Goal: Purchase product/service

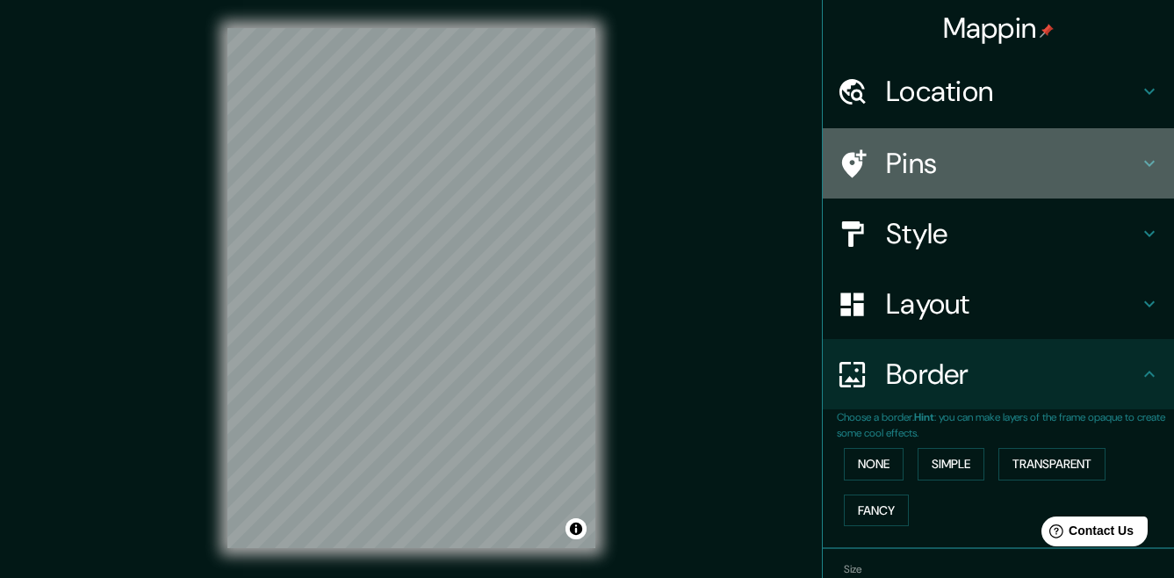
click at [977, 168] on h4 "Pins" at bounding box center [1012, 163] width 253 height 35
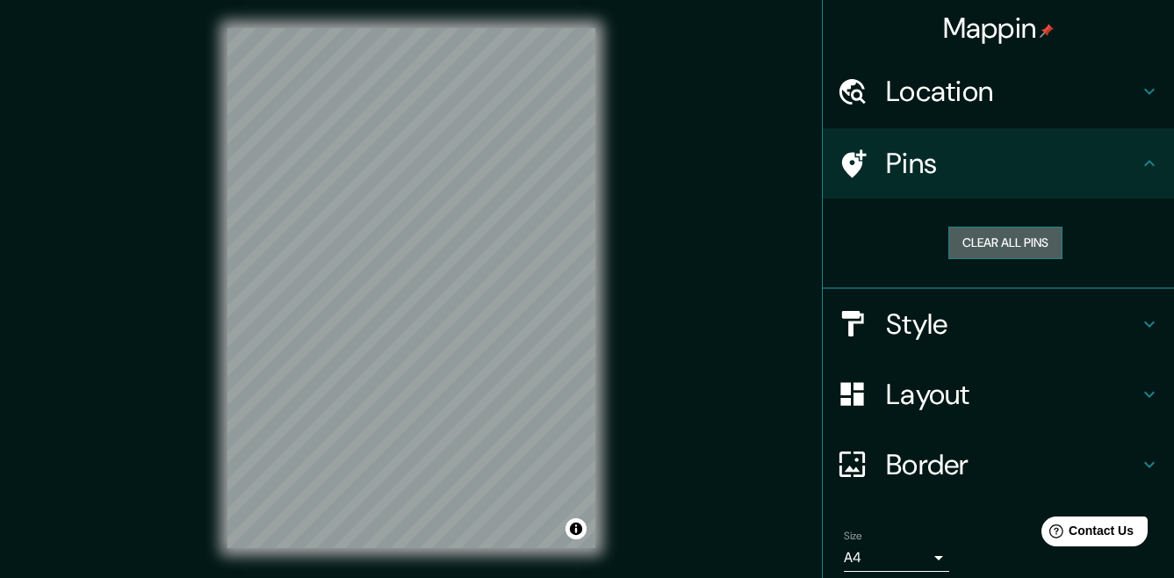
click at [982, 240] on button "Clear all pins" at bounding box center [1005, 243] width 114 height 32
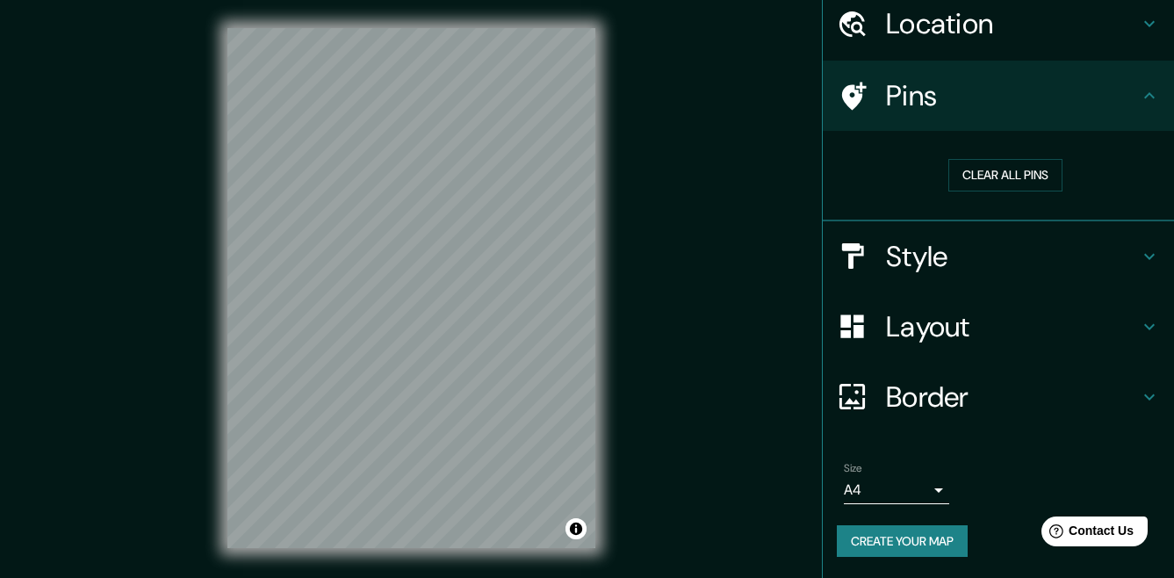
click at [997, 255] on h4 "Style" at bounding box center [1012, 256] width 253 height 35
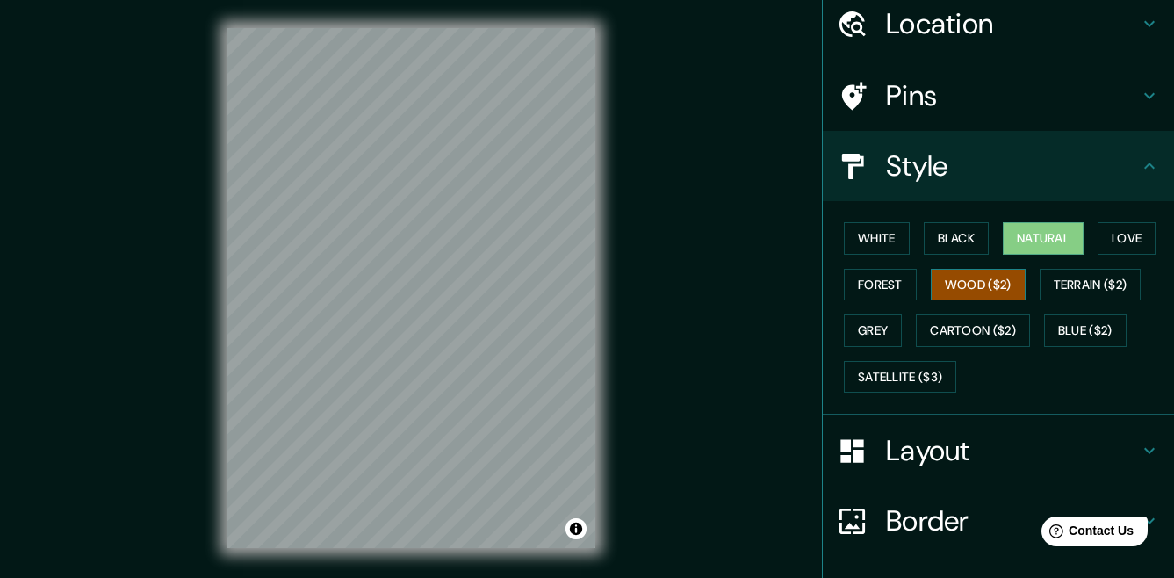
click at [971, 274] on button "Wood ($2)" at bounding box center [978, 285] width 95 height 32
click at [955, 238] on button "Black" at bounding box center [957, 238] width 66 height 32
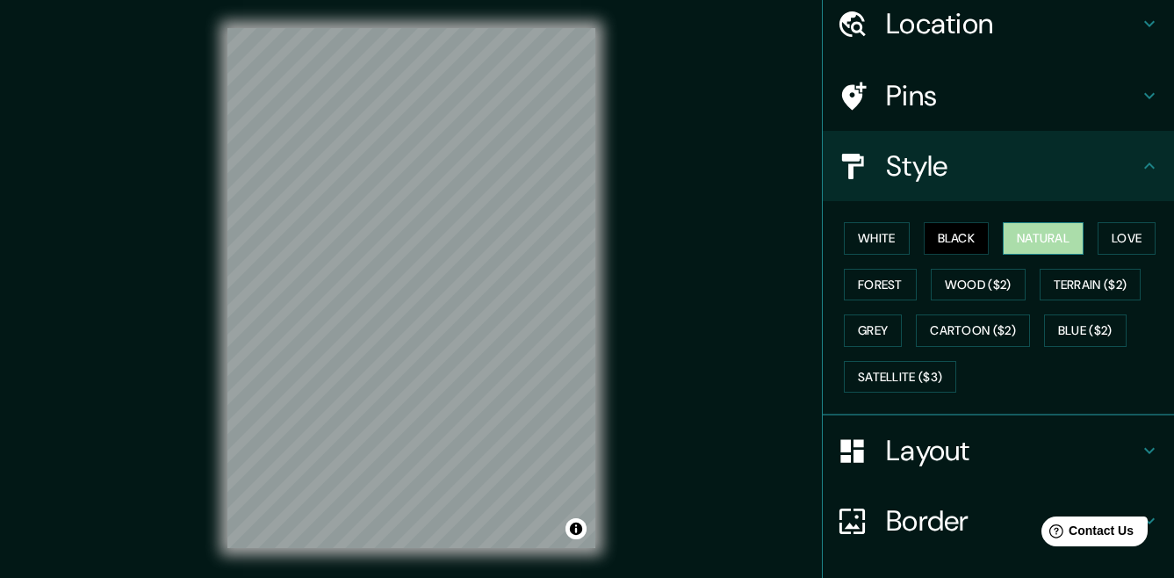
click at [1008, 250] on button "Natural" at bounding box center [1043, 238] width 81 height 32
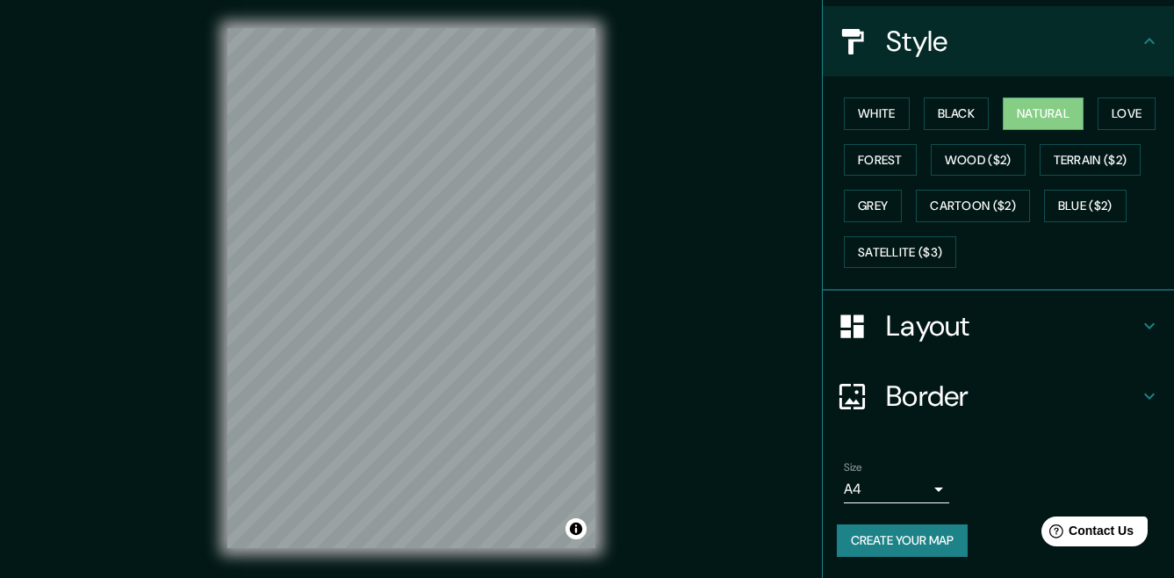
scroll to position [26, 0]
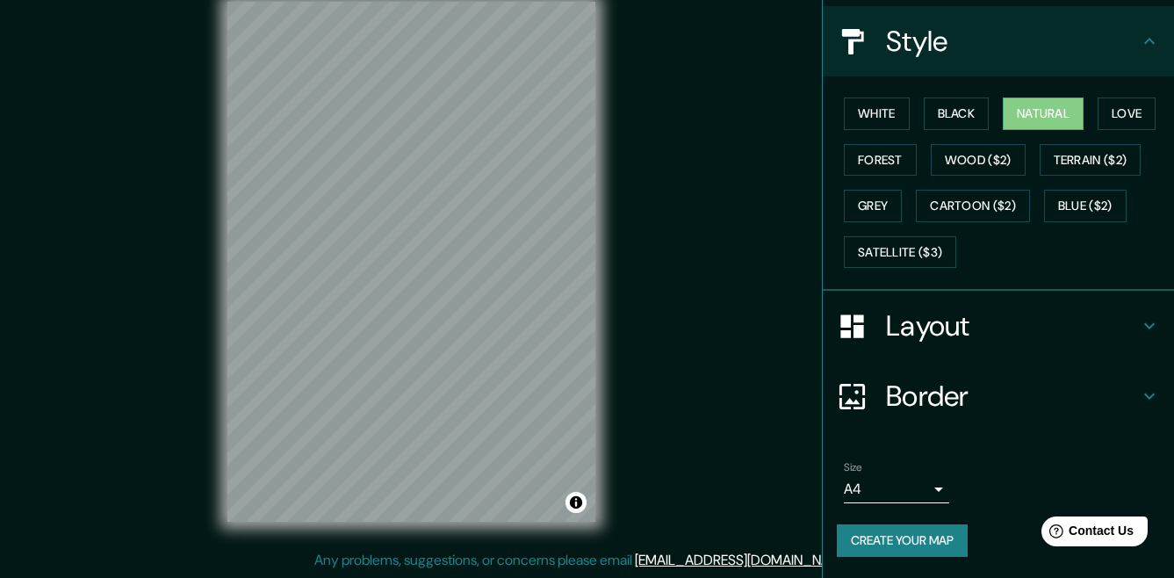
click at [887, 527] on button "Create your map" at bounding box center [902, 540] width 131 height 32
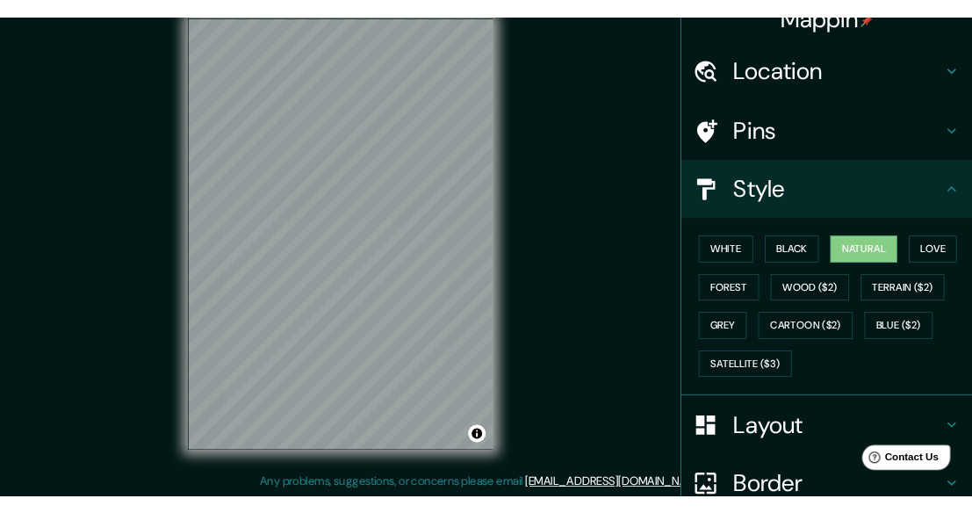
scroll to position [192, 0]
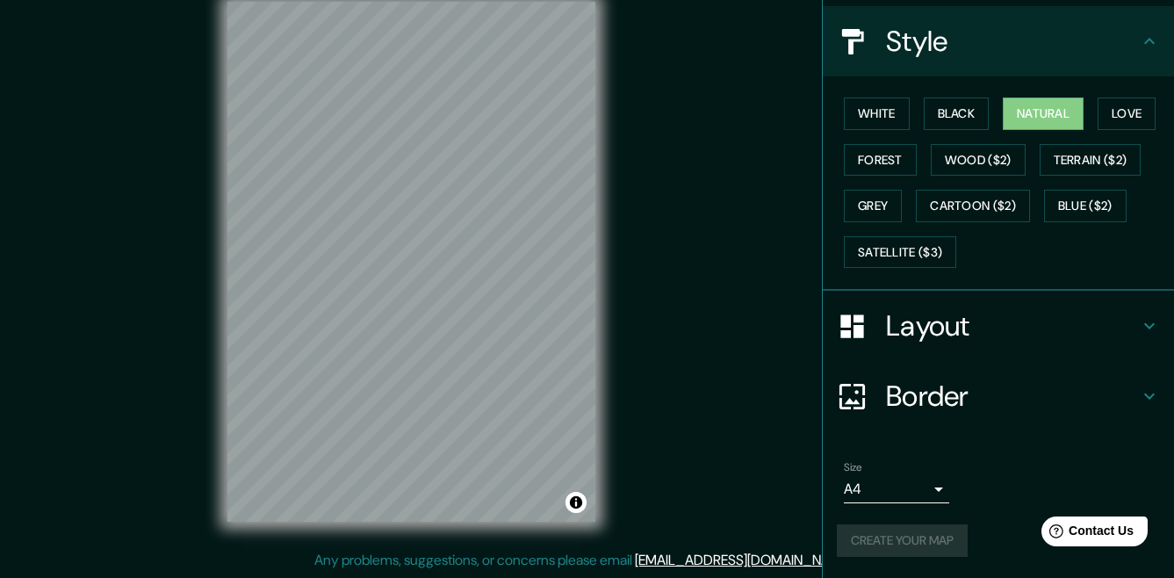
click at [919, 532] on div "Create your map" at bounding box center [998, 540] width 323 height 32
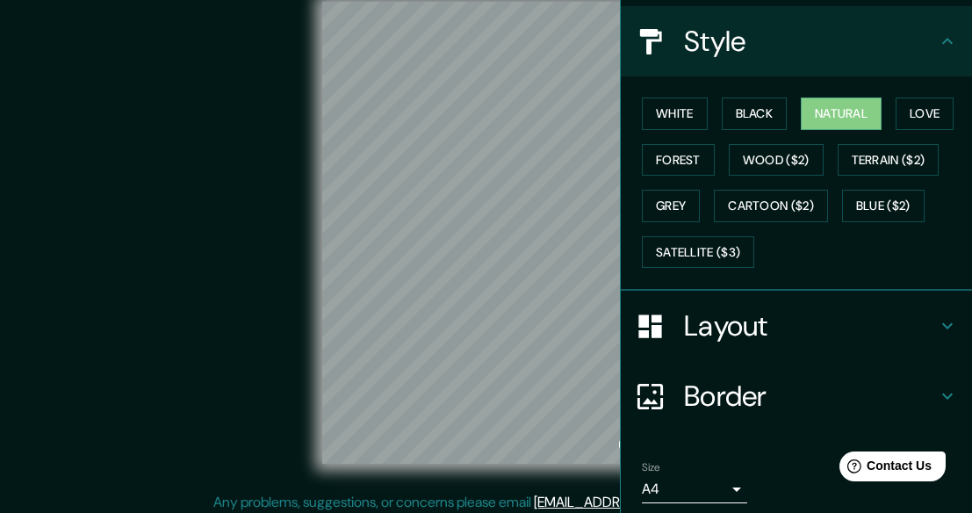
scroll to position [33, 0]
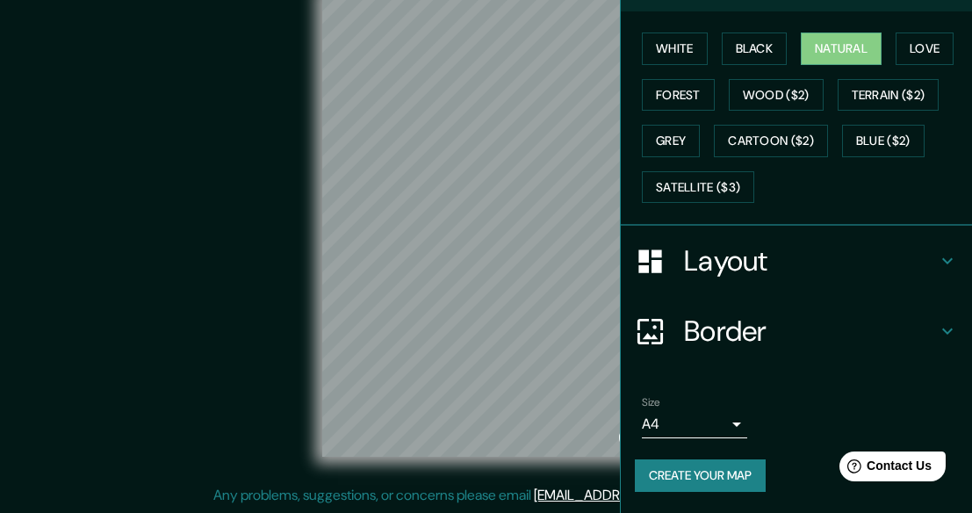
click at [692, 479] on button "Create your map" at bounding box center [700, 475] width 131 height 32
